Goal: Navigation & Orientation: Understand site structure

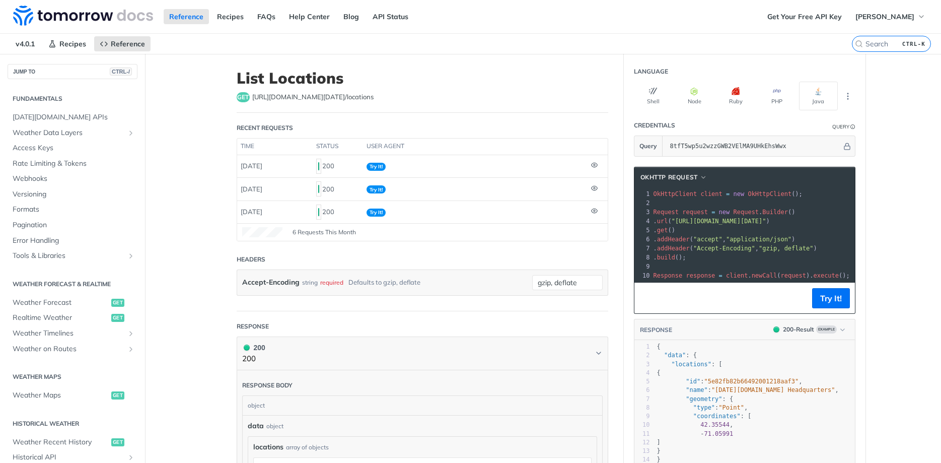
click at [44, 101] on h2 "Fundamentals" at bounding box center [73, 98] width 130 height 9
click at [43, 98] on h2 "Fundamentals" at bounding box center [73, 98] width 130 height 9
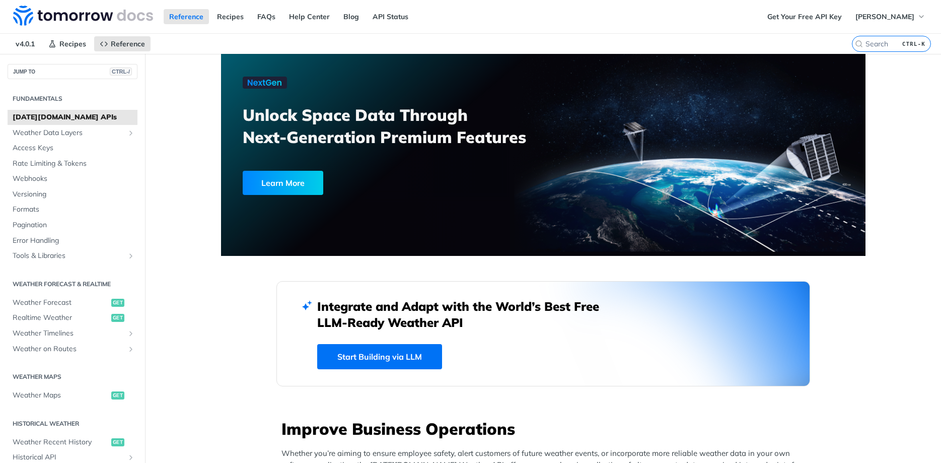
click at [42, 101] on h2 "Fundamentals" at bounding box center [73, 98] width 130 height 9
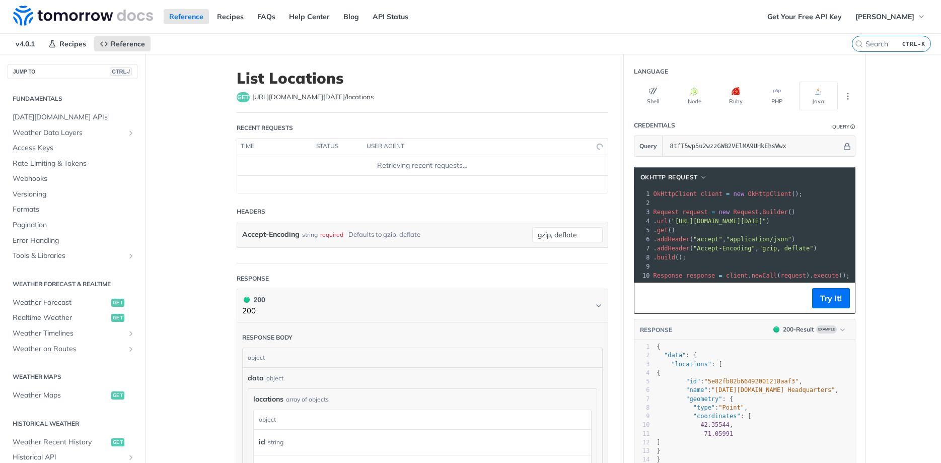
click at [72, 390] on span "Weather Maps" at bounding box center [61, 395] width 96 height 10
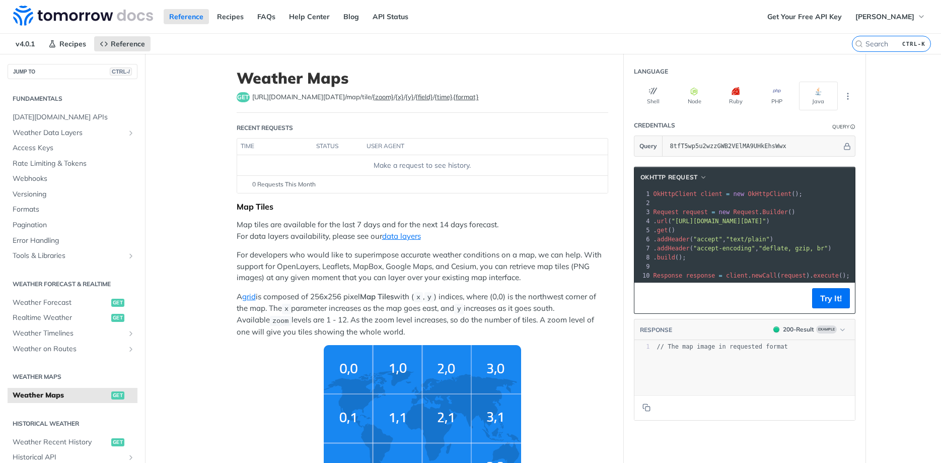
click at [72, 103] on h2 "Fundamentals" at bounding box center [73, 98] width 130 height 9
click at [76, 97] on h2 "Fundamentals" at bounding box center [73, 98] width 130 height 9
click at [36, 99] on h2 "Fundamentals" at bounding box center [73, 98] width 130 height 9
click at [40, 120] on span "[DATE][DOMAIN_NAME] APIs" at bounding box center [74, 117] width 122 height 10
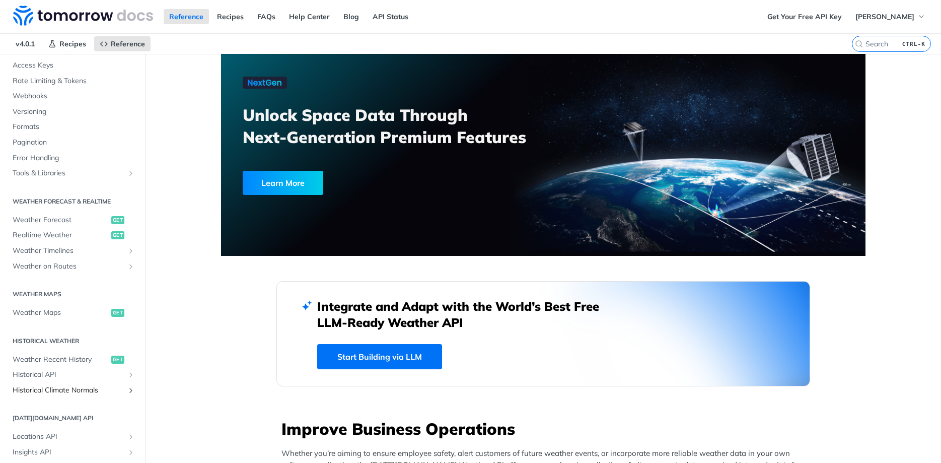
scroll to position [25, 0]
